Goal: Task Accomplishment & Management: Manage account settings

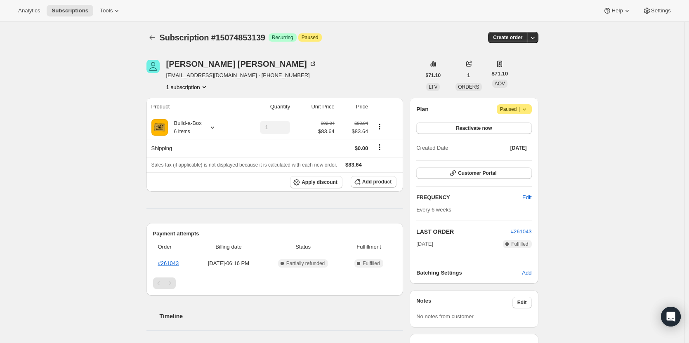
click at [520, 107] on span "|" at bounding box center [519, 109] width 1 height 7
click at [516, 127] on span "Cancel subscription" at bounding box center [517, 126] width 47 height 6
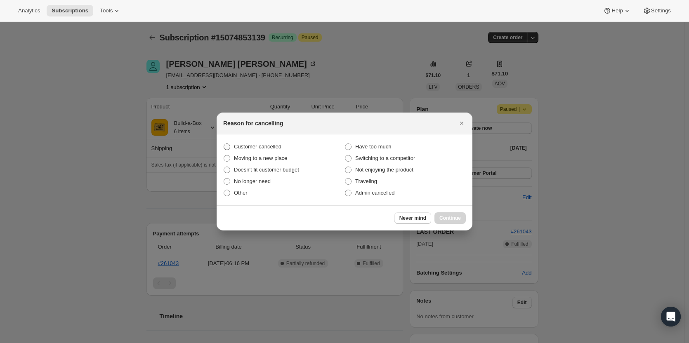
click at [282, 146] on label "Customer cancelled" at bounding box center [283, 147] width 121 height 12
click at [224, 144] on input "Customer cancelled" at bounding box center [224, 144] width 0 height 0
radio input "true"
click at [456, 219] on span "Continue" at bounding box center [450, 218] width 21 height 7
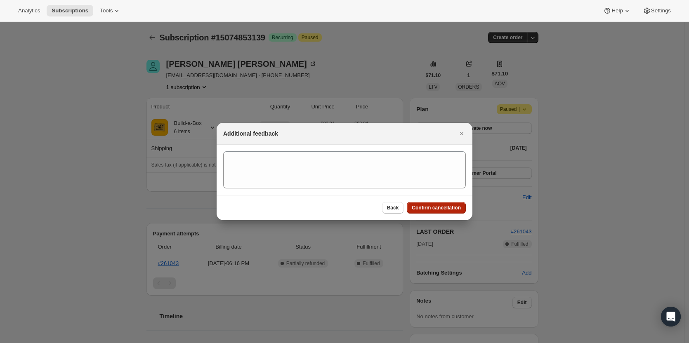
click at [444, 204] on button "Confirm cancellation" at bounding box center [436, 208] width 59 height 12
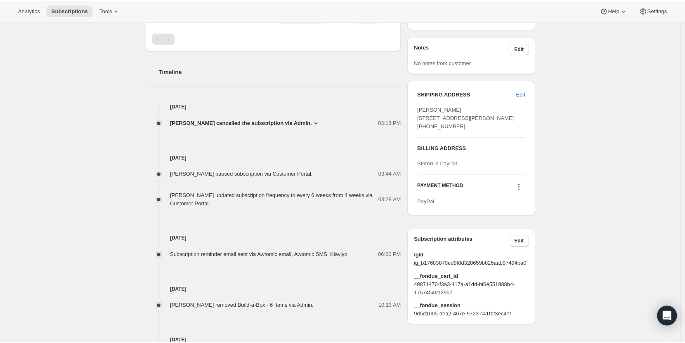
scroll to position [326, 0]
